Goal: Task Accomplishment & Management: Manage account settings

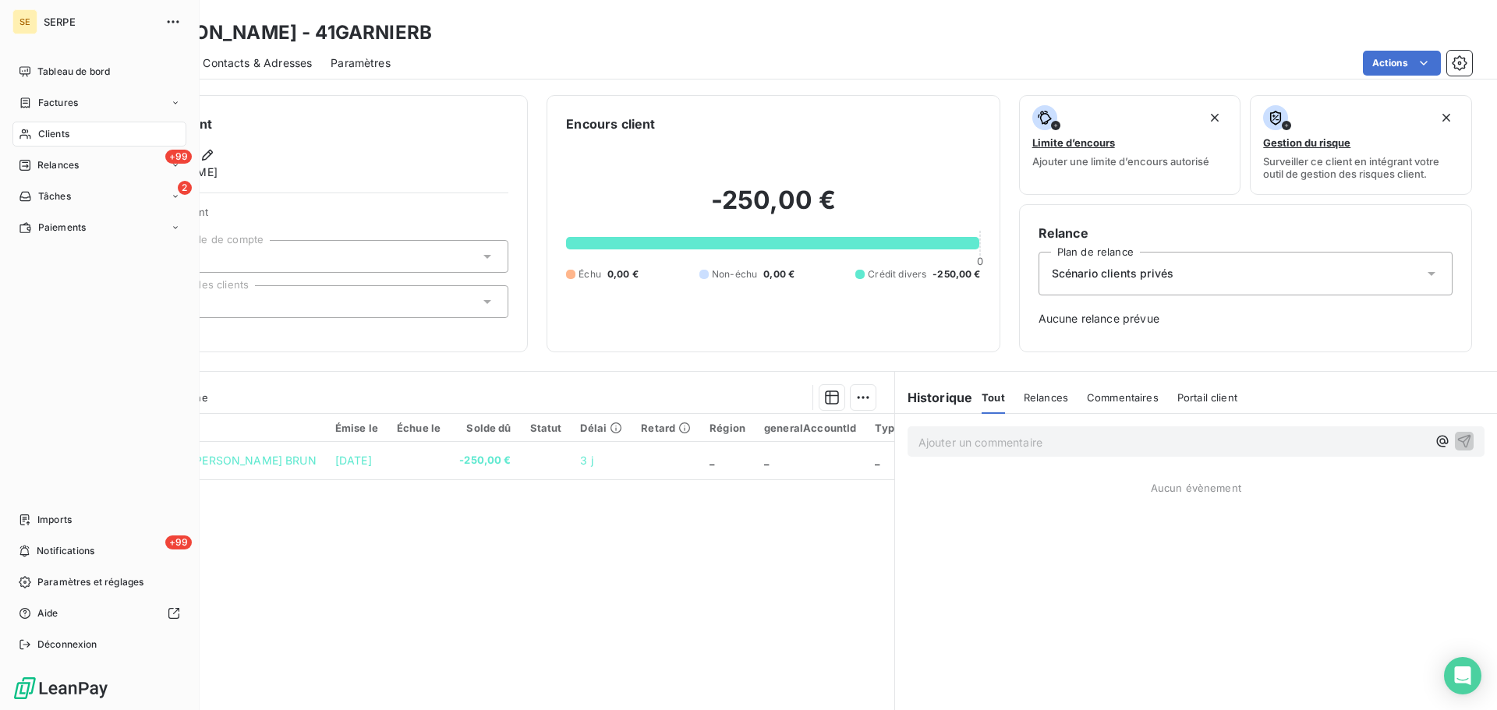
click at [105, 142] on div "Clients" at bounding box center [99, 134] width 174 height 25
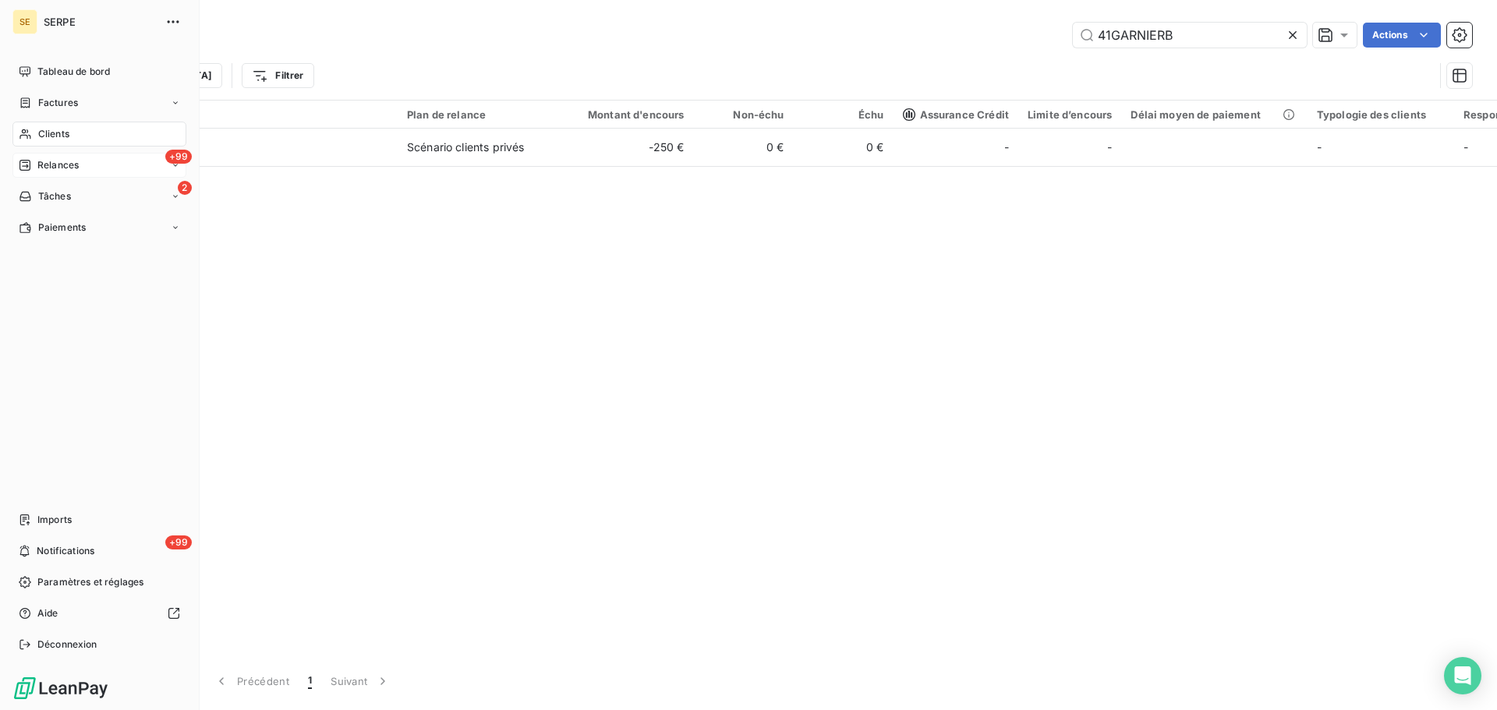
click at [102, 168] on div "+99 Relances" at bounding box center [99, 165] width 174 height 25
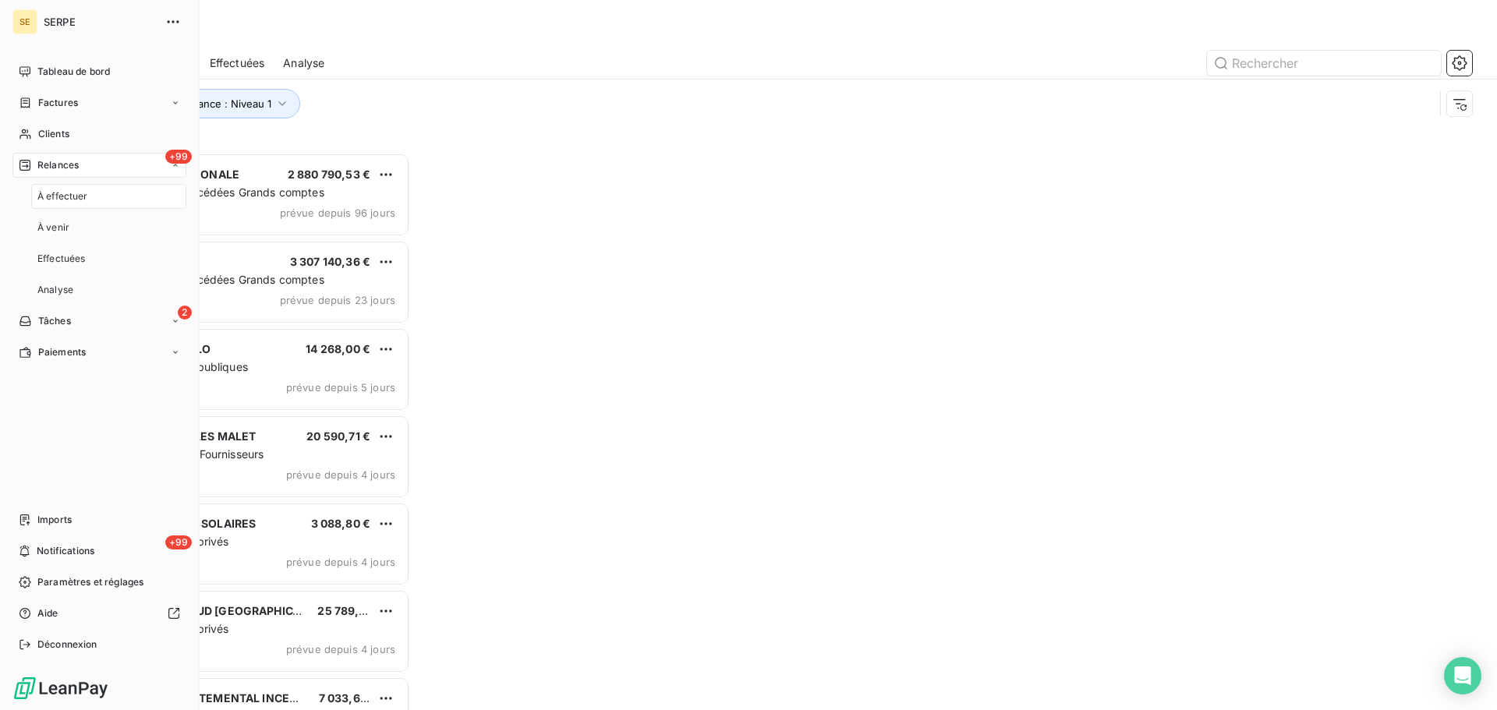
scroll to position [546, 323]
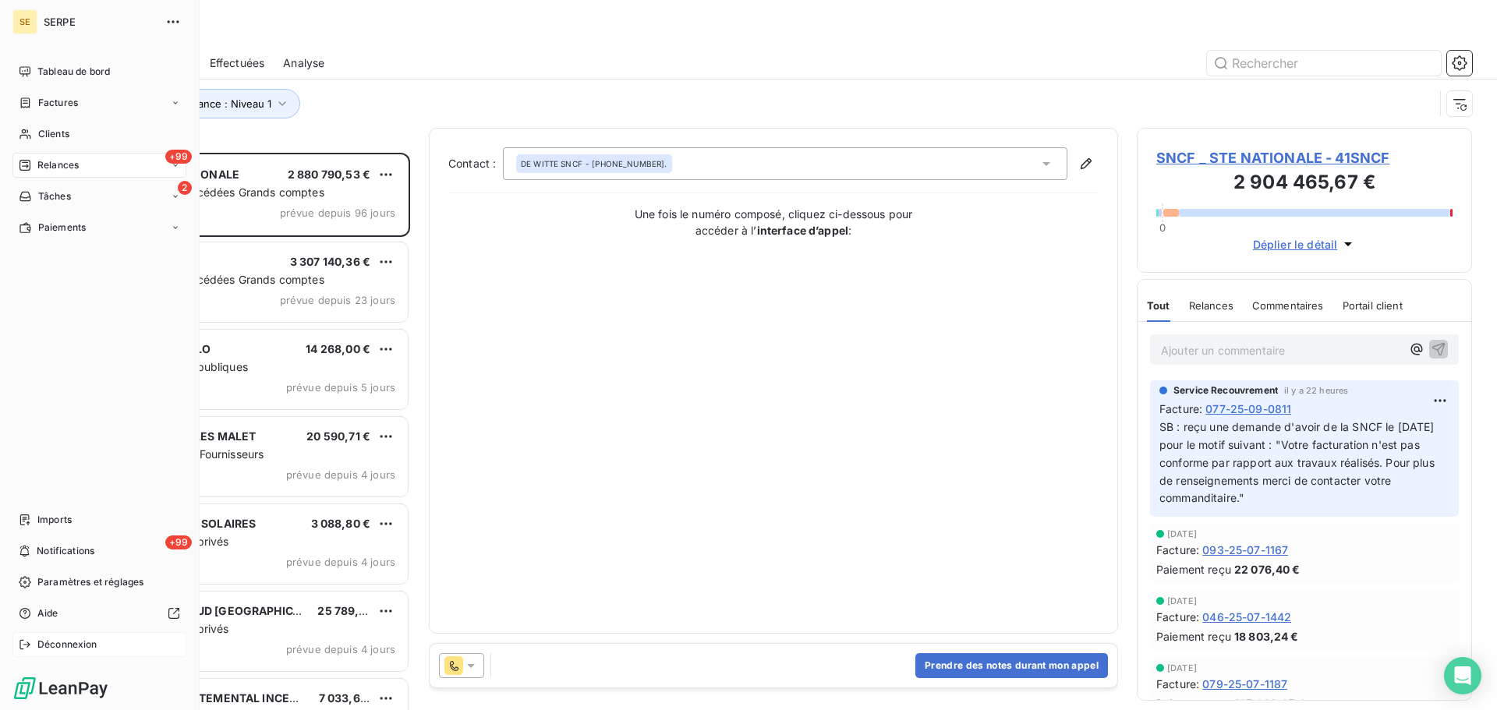
click at [65, 652] on div "Déconnexion" at bounding box center [99, 644] width 174 height 25
